Goal: Task Accomplishment & Management: Manage account settings

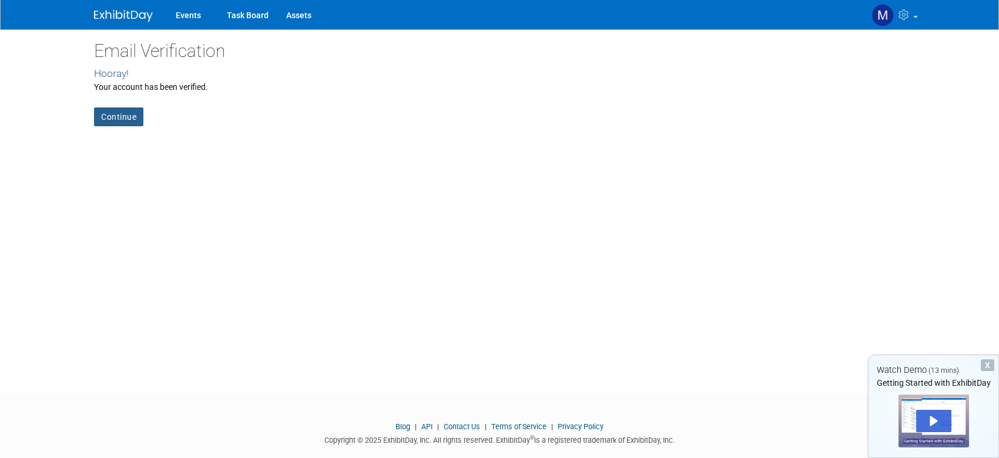
click at [108, 117] on link "Continue" at bounding box center [118, 116] width 49 height 19
